Goal: Information Seeking & Learning: Compare options

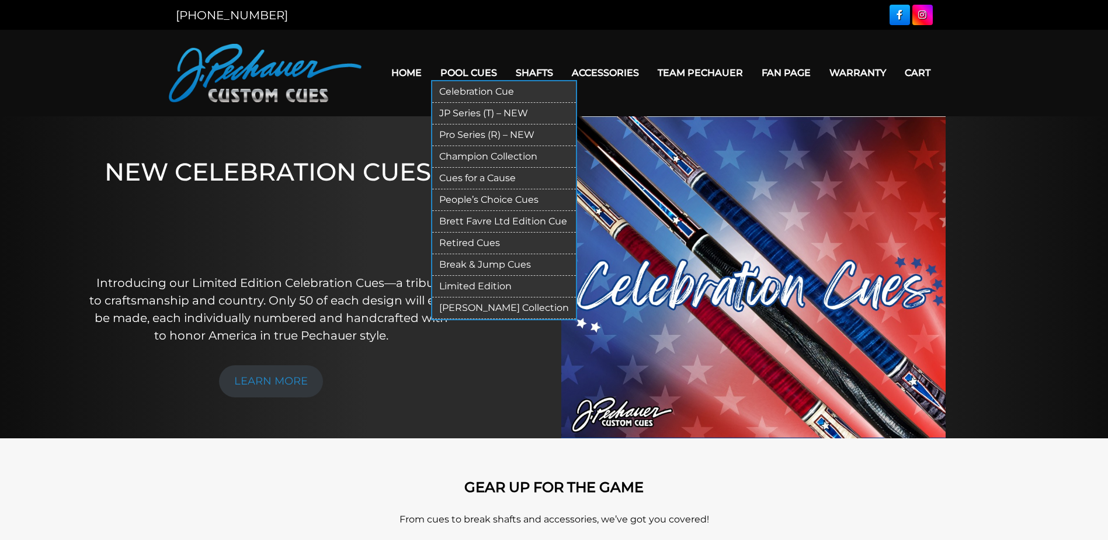
click at [463, 110] on link "JP Series (T) – NEW" at bounding box center [504, 114] width 144 height 22
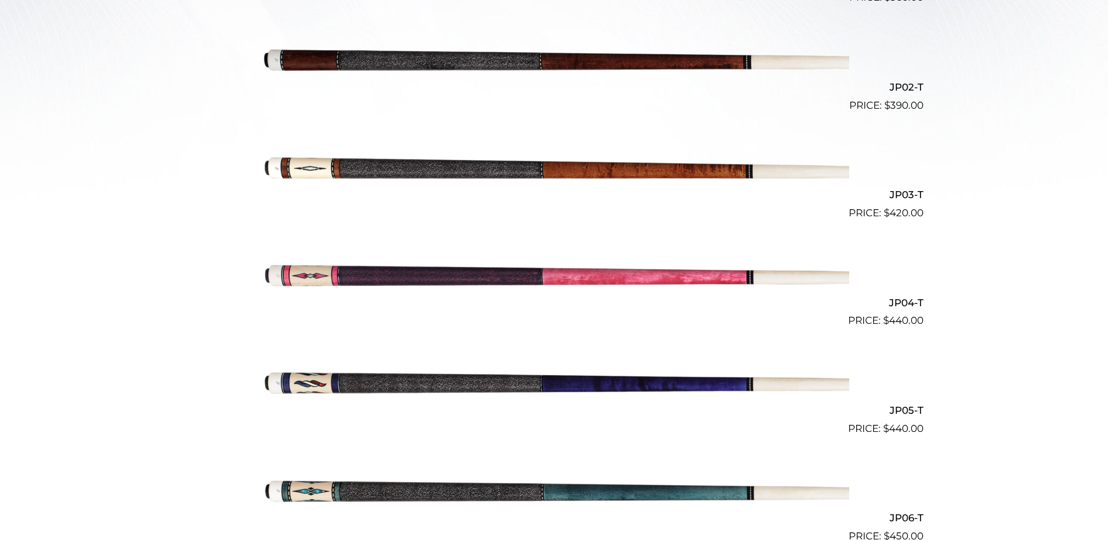
scroll to position [474, 0]
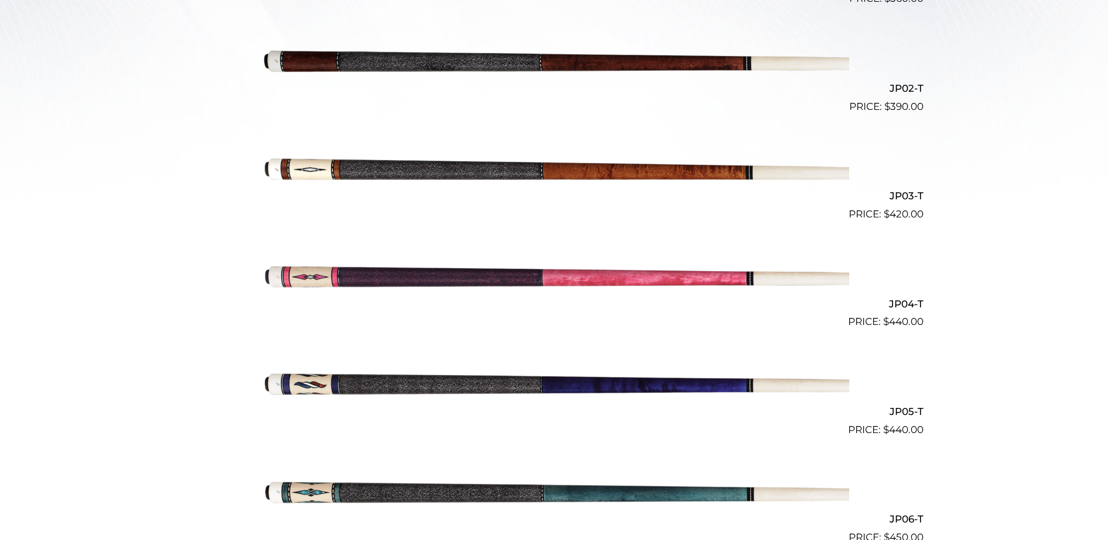
click at [660, 64] on img at bounding box center [554, 60] width 590 height 98
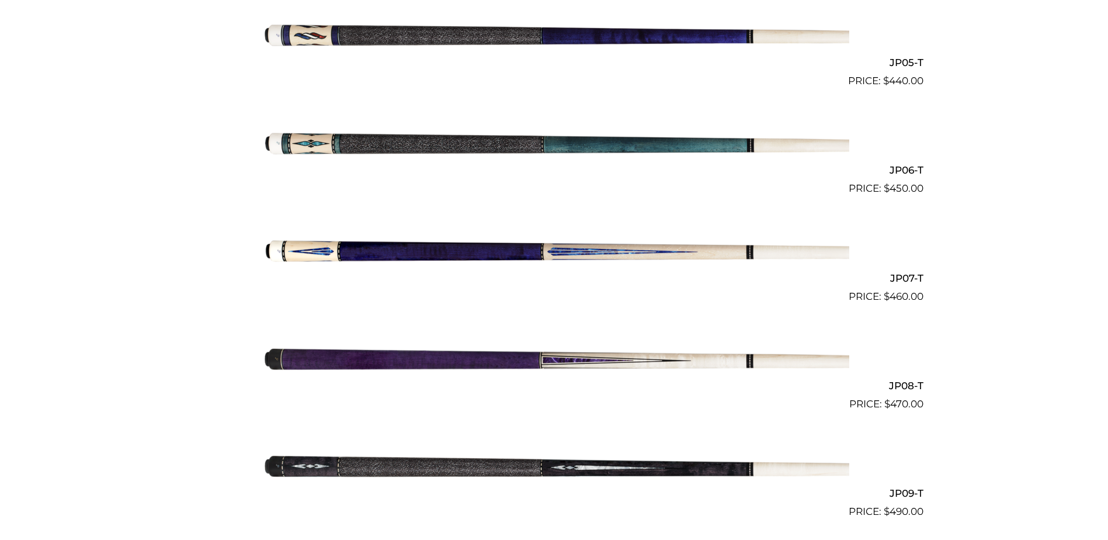
scroll to position [825, 0]
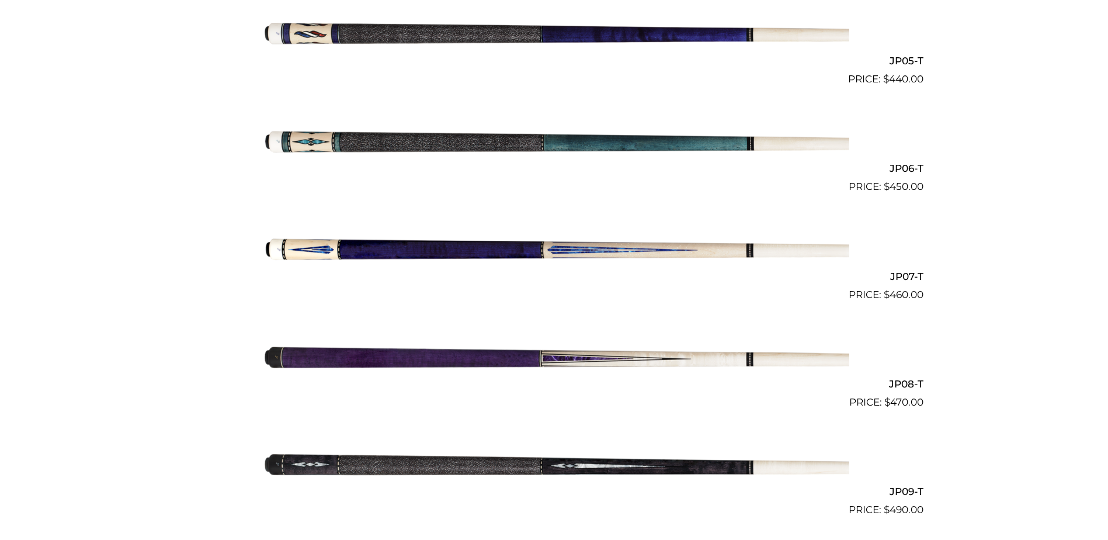
click at [473, 459] on img at bounding box center [554, 464] width 590 height 98
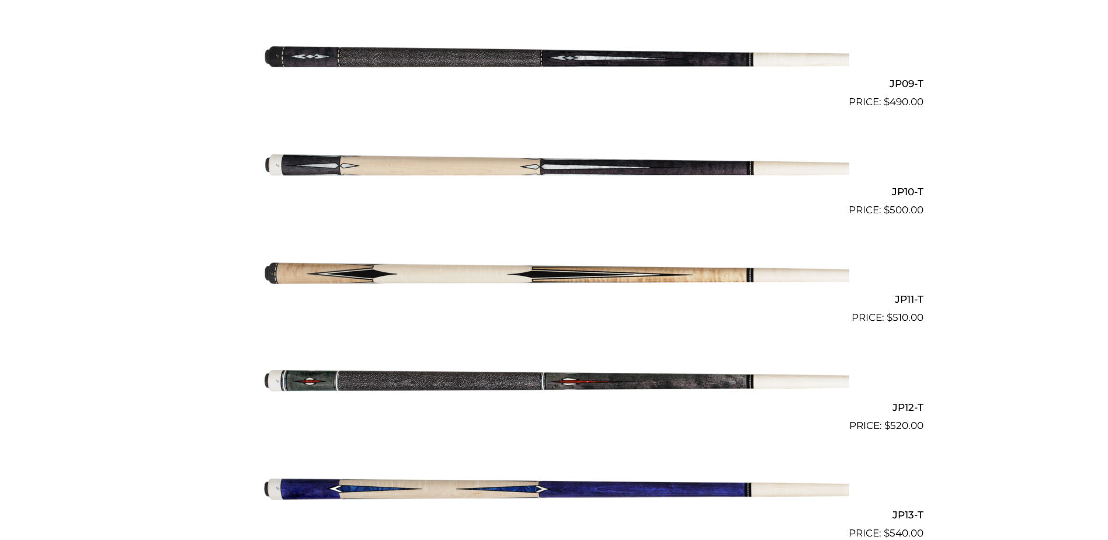
scroll to position [1234, 0]
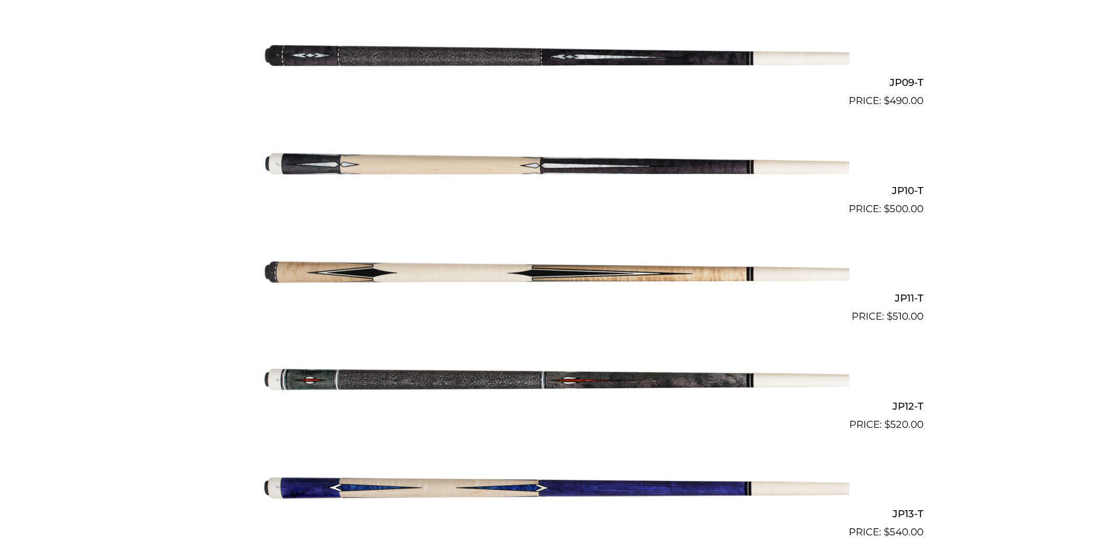
click at [607, 483] on img at bounding box center [554, 486] width 590 height 98
click at [663, 479] on img at bounding box center [554, 486] width 590 height 98
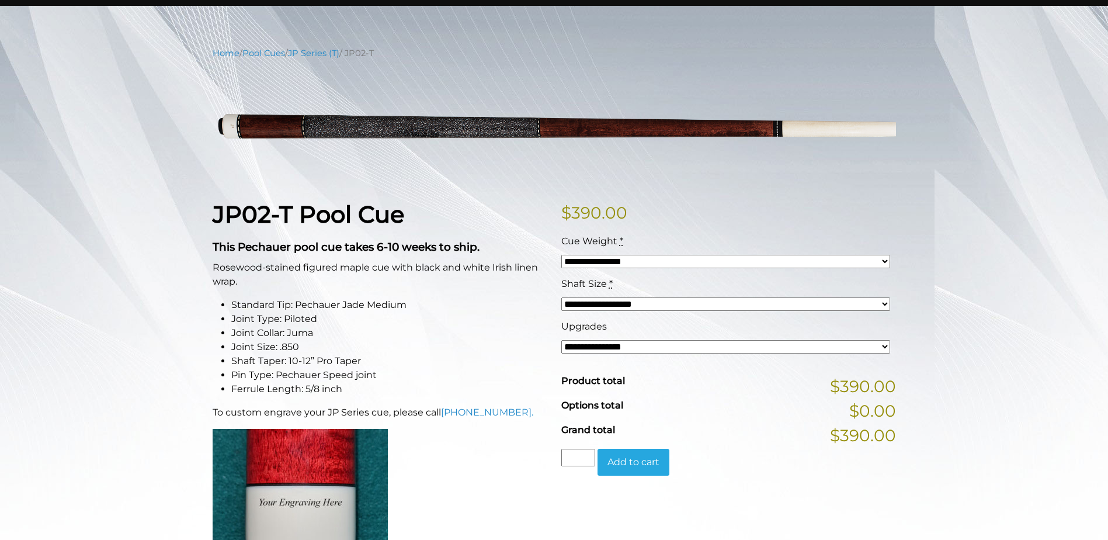
scroll to position [117, 0]
